Goal: Task Accomplishment & Management: Manage account settings

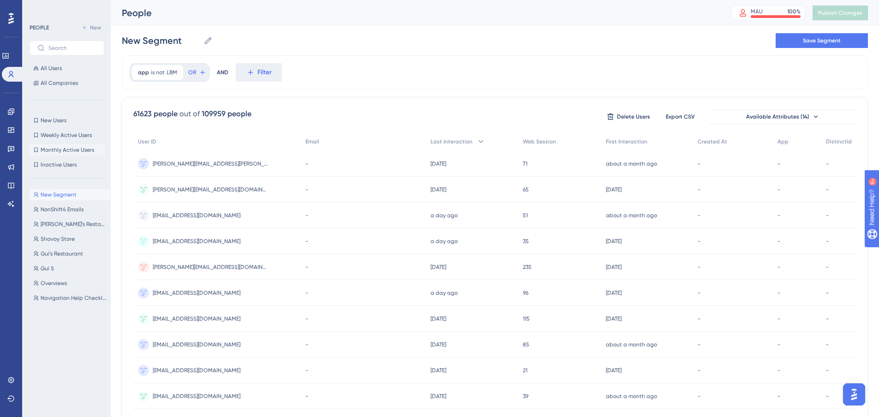
click at [61, 147] on span "Monthly Active Users" at bounding box center [68, 149] width 54 height 7
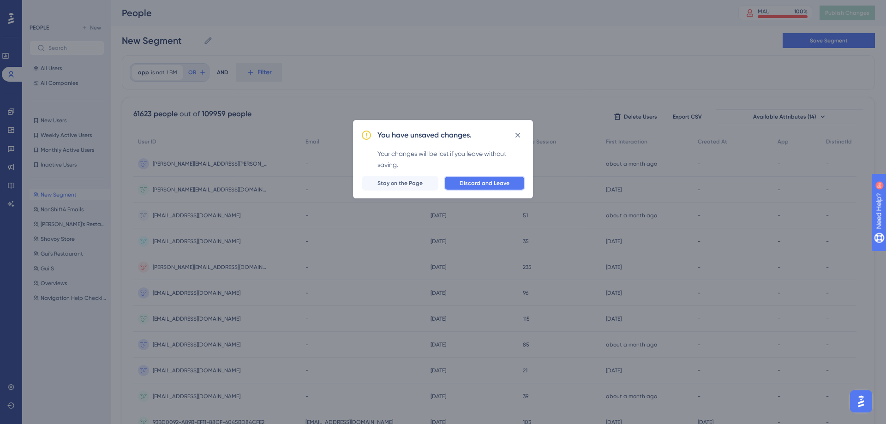
click at [468, 181] on span "Discard and Leave" at bounding box center [485, 182] width 50 height 7
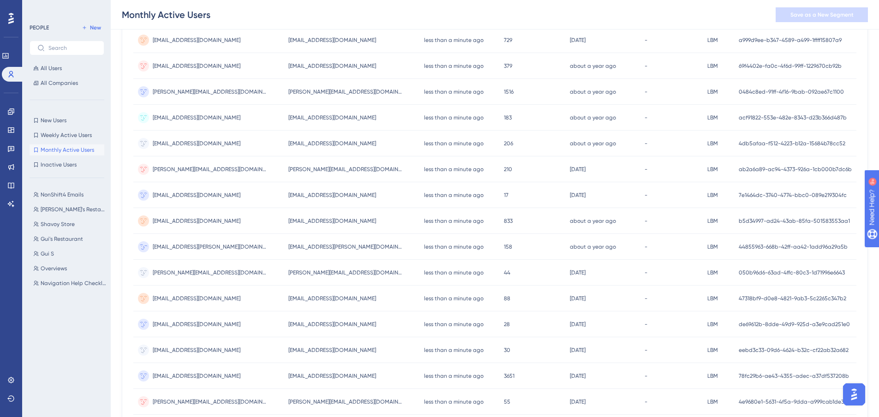
scroll to position [328, 0]
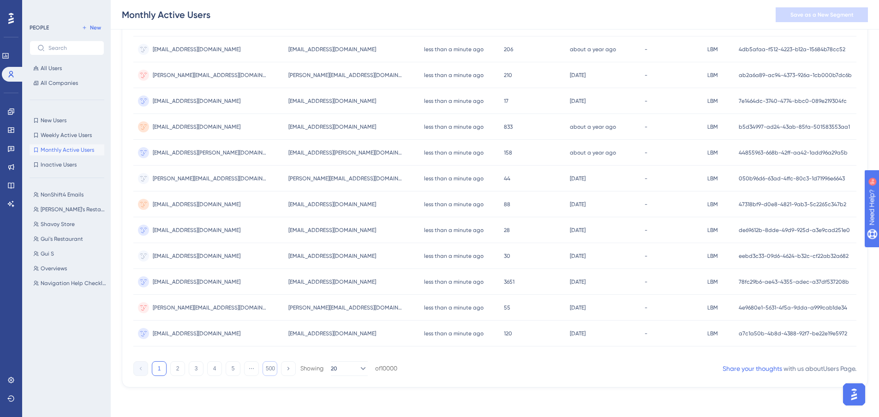
click at [269, 368] on button "500" at bounding box center [270, 368] width 15 height 15
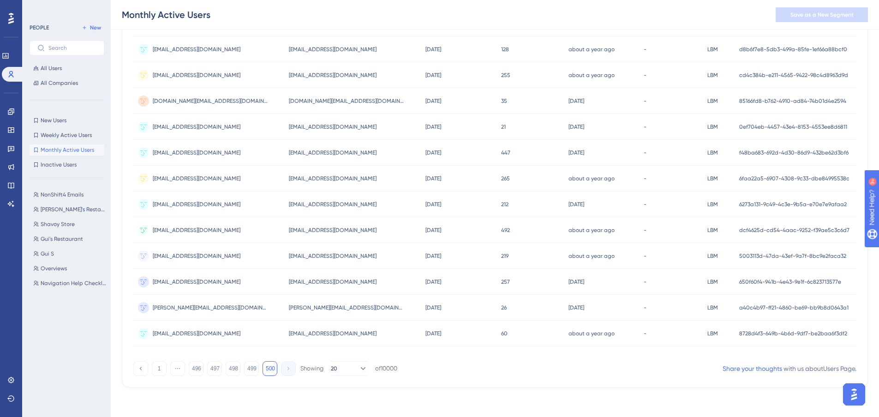
scroll to position [325, 0]
click at [242, 368] on div "1 ⋯ 496 497 498 499 500 Showing 20 of 10000" at bounding box center [265, 368] width 264 height 15
click at [229, 369] on button "498" at bounding box center [233, 368] width 15 height 15
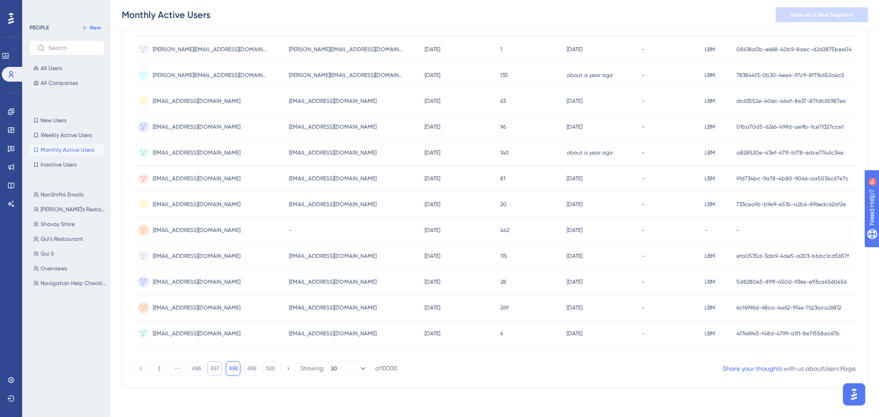
click at [213, 371] on button "497" at bounding box center [214, 368] width 15 height 15
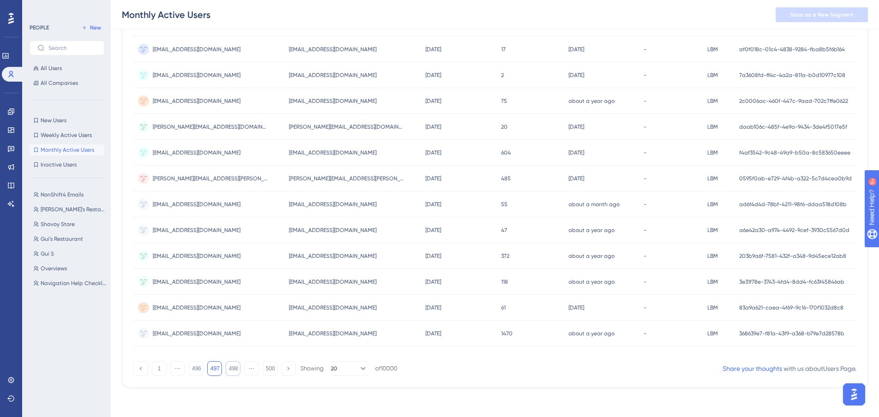
click at [233, 370] on button "498" at bounding box center [233, 368] width 15 height 15
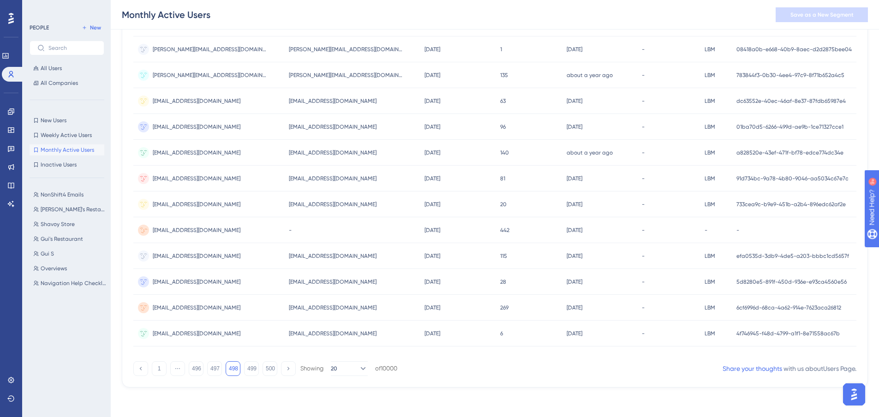
click at [240, 231] on div "[EMAIL_ADDRESS][DOMAIN_NAME] [EMAIL_ADDRESS][DOMAIN_NAME]" at bounding box center [208, 230] width 151 height 26
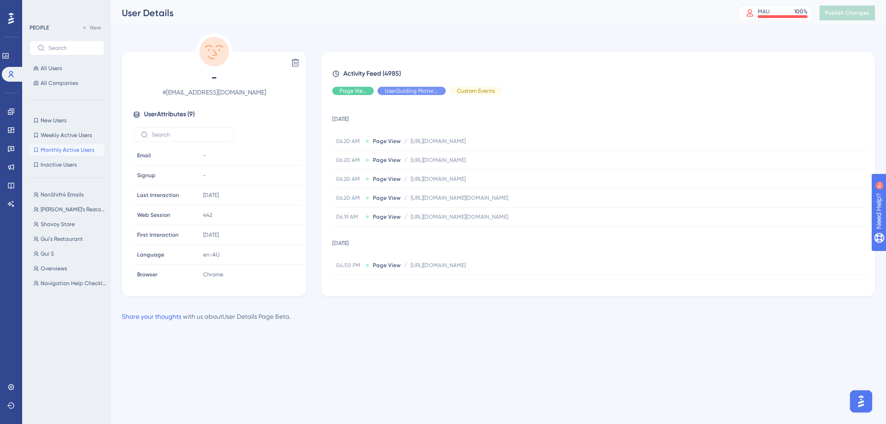
click at [87, 152] on span "Monthly Active Users" at bounding box center [68, 149] width 54 height 7
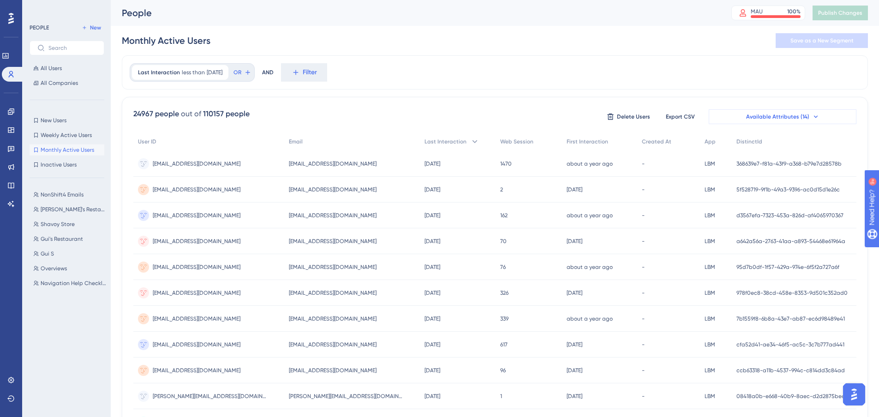
click at [769, 113] on span "Available Attributes (14)" at bounding box center [777, 116] width 63 height 7
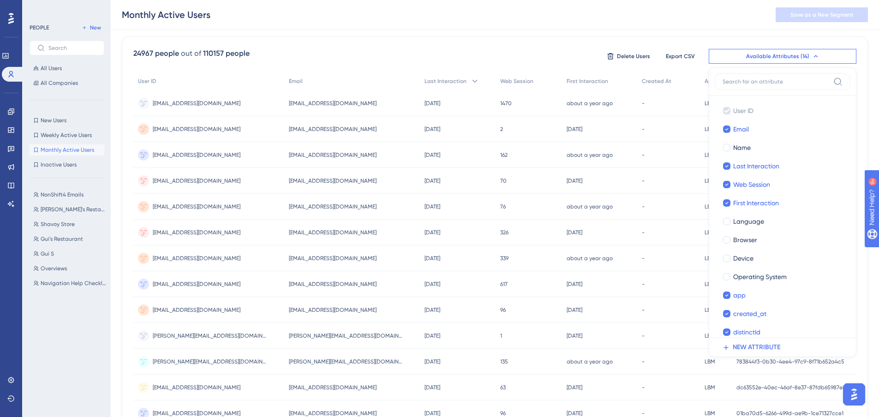
click at [687, 44] on div "24967 people out of 110157 people Delete Users Export CSV Available Attributes …" at bounding box center [495, 342] width 746 height 612
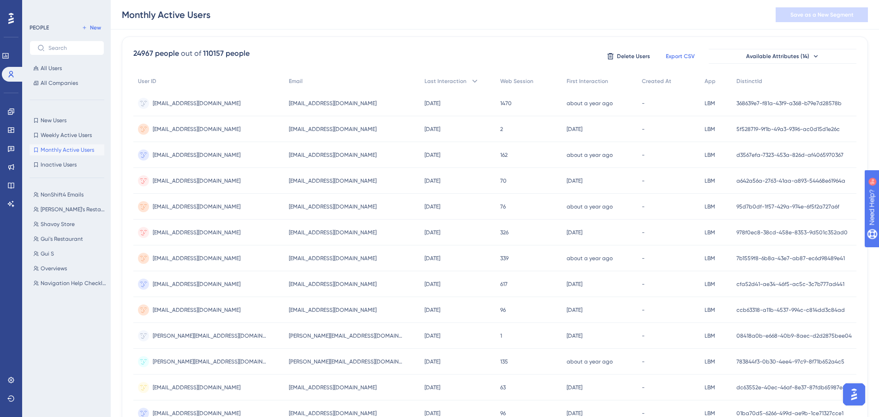
click at [679, 55] on span "Export CSV" at bounding box center [680, 56] width 29 height 7
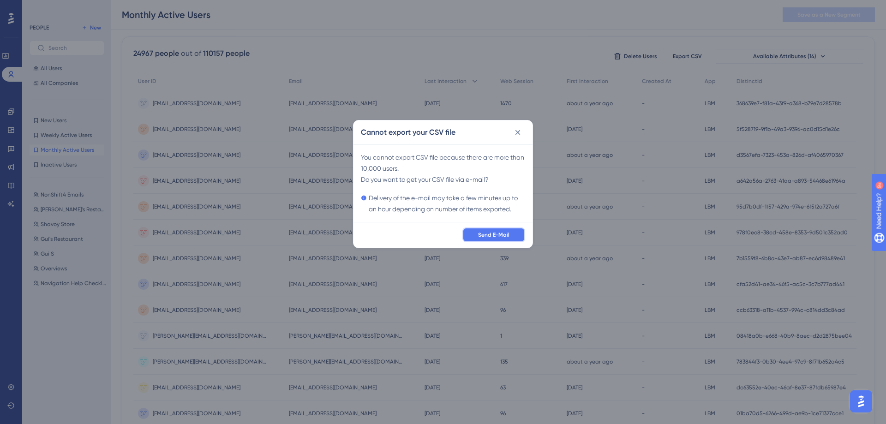
click at [493, 235] on span "Send E-Mail" at bounding box center [493, 234] width 31 height 7
